Goal: Transaction & Acquisition: Subscribe to service/newsletter

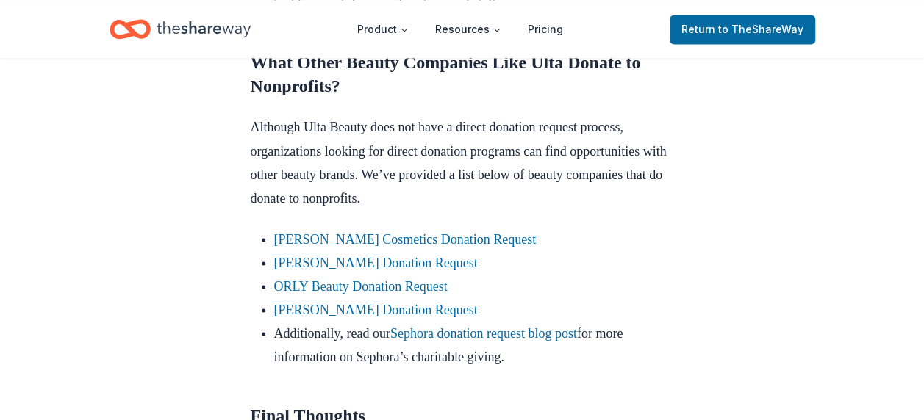
scroll to position [1323, 0]
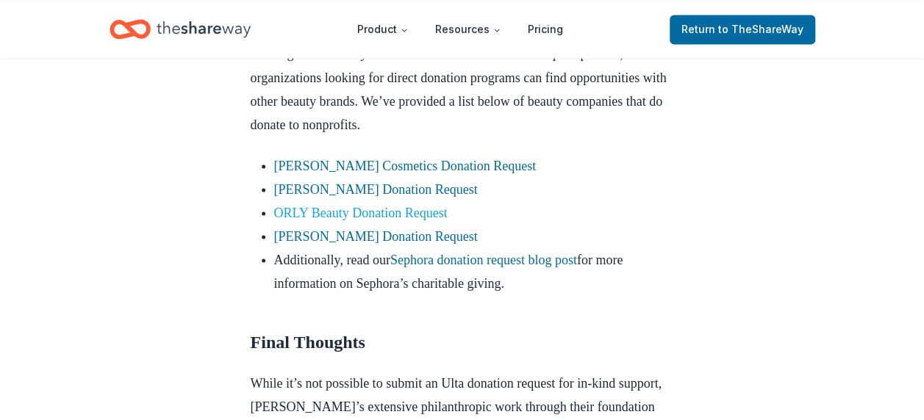
click at [420, 220] on link "ORLY Beauty Donation Request" at bounding box center [360, 212] width 173 height 15
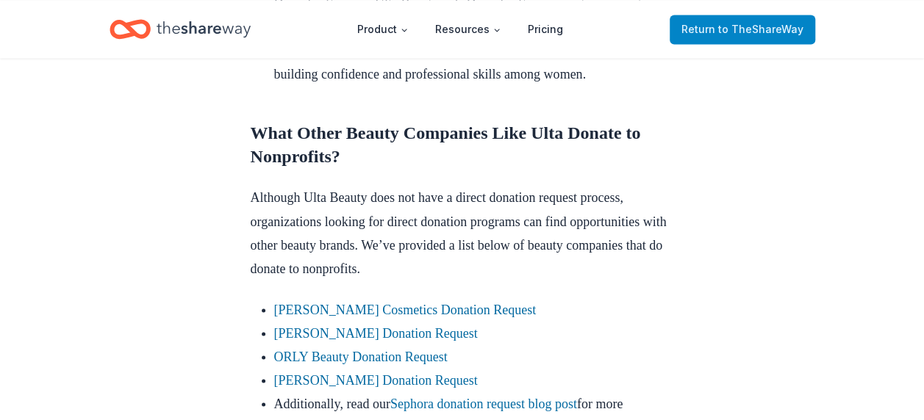
scroll to position [1176, 0]
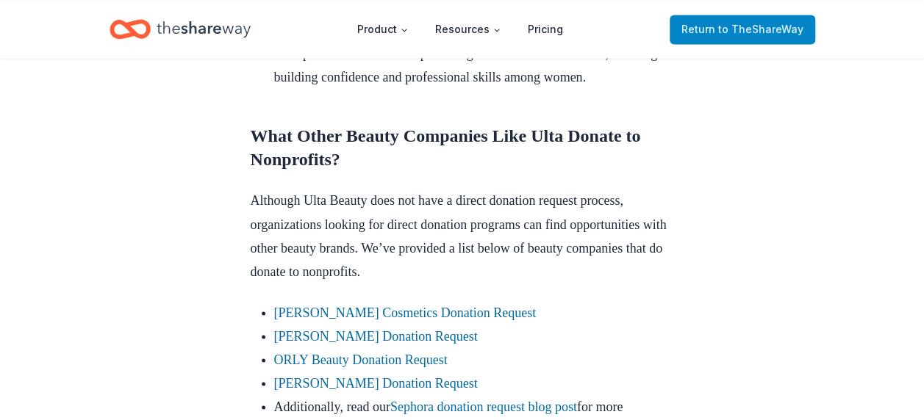
click at [751, 23] on span "to TheShareWay" at bounding box center [760, 29] width 85 height 12
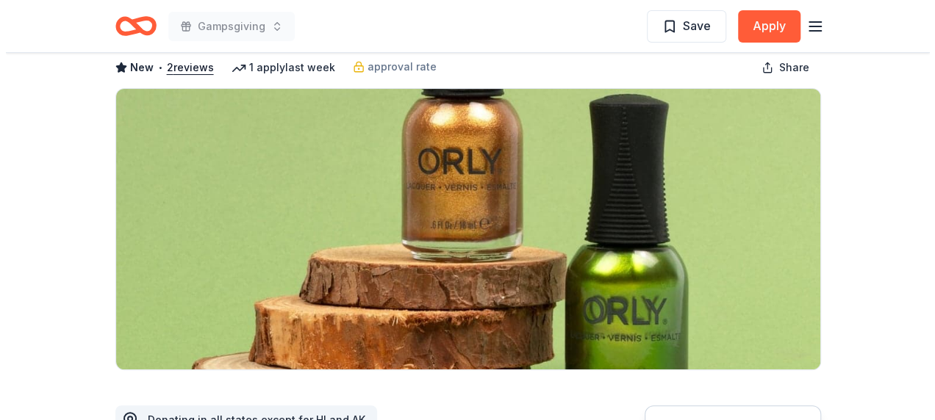
scroll to position [220, 0]
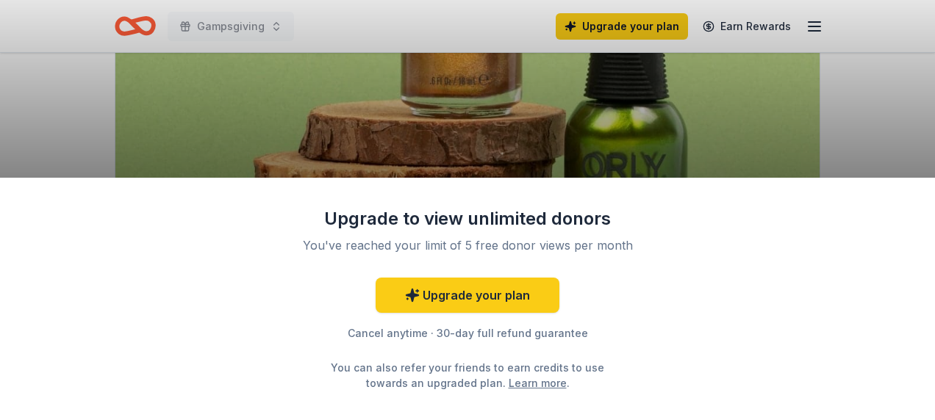
click at [873, 145] on div "Upgrade to view unlimited donors You've reached your limit of 5 free donor view…" at bounding box center [467, 210] width 935 height 420
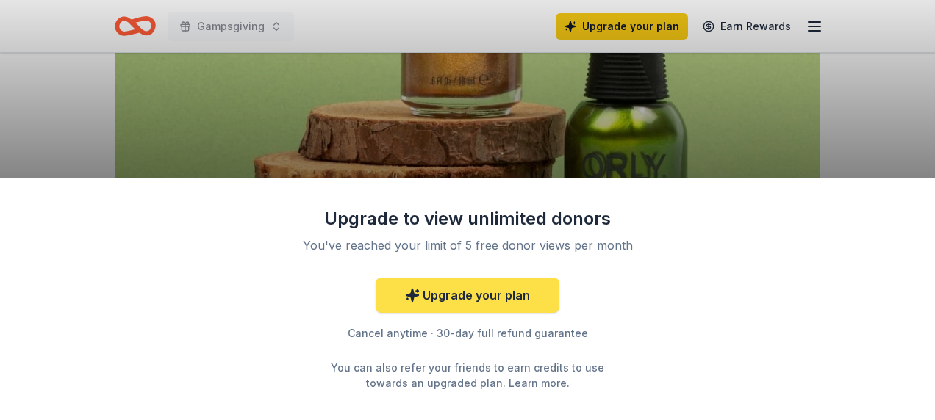
click at [464, 295] on link "Upgrade your plan" at bounding box center [467, 295] width 184 height 35
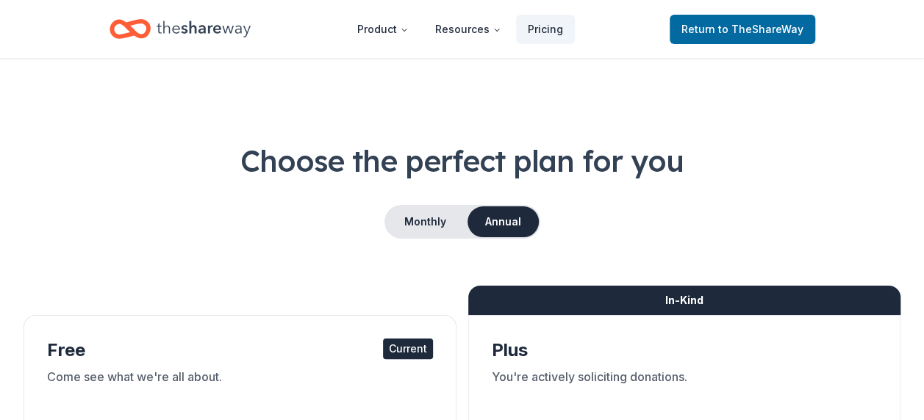
click at [485, 289] on div "In-Kind" at bounding box center [684, 300] width 433 height 29
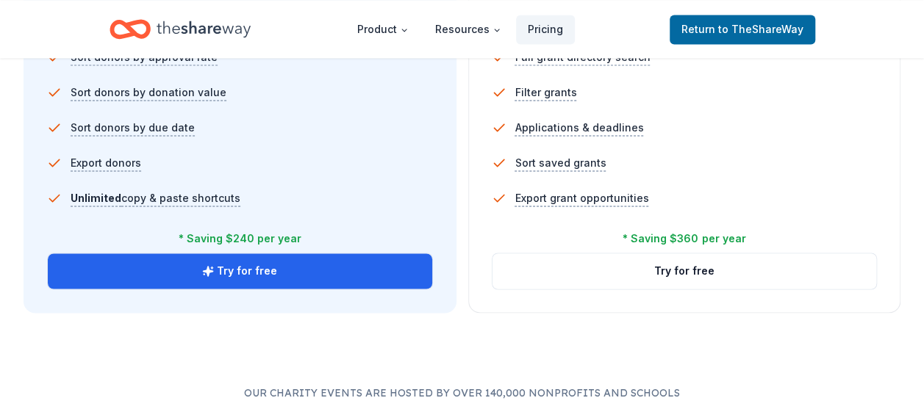
scroll to position [1102, 0]
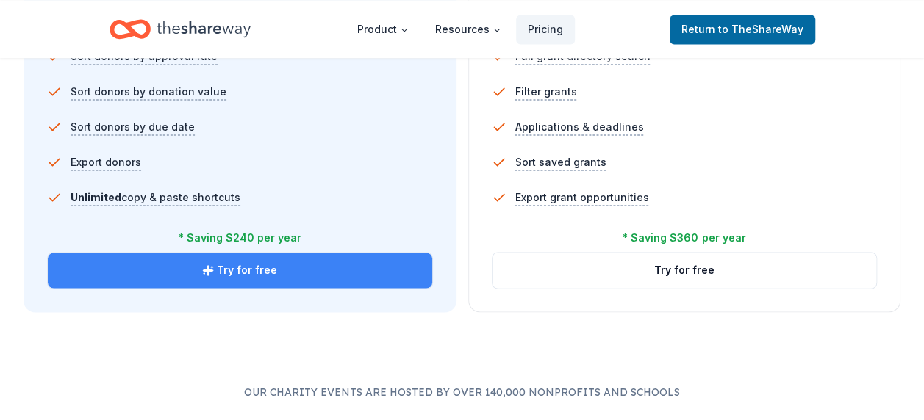
click at [274, 273] on button "Try for free" at bounding box center [240, 270] width 384 height 35
